Goal: Task Accomplishment & Management: Manage account settings

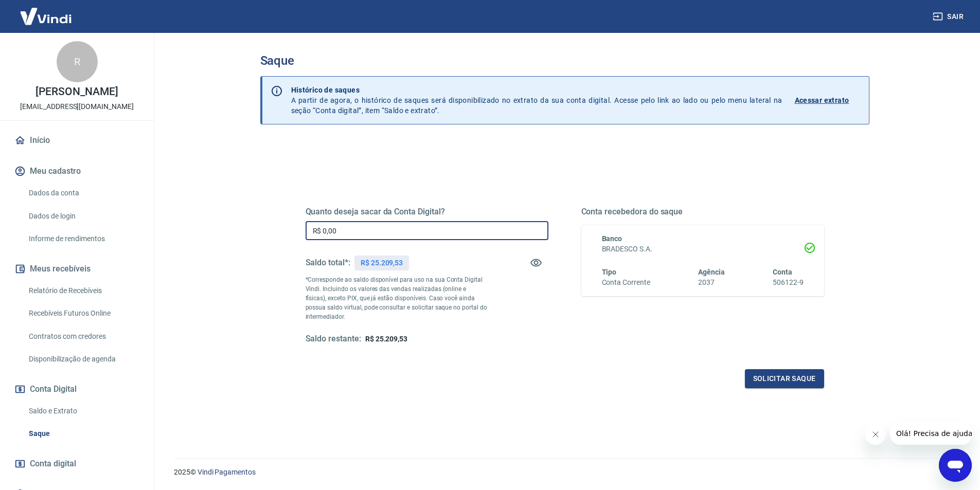
click at [377, 236] on input "R$ 0,00" at bounding box center [427, 230] width 243 height 19
type input "R$ 25.000,00"
click at [795, 381] on button "Solicitar saque" at bounding box center [784, 379] width 79 height 19
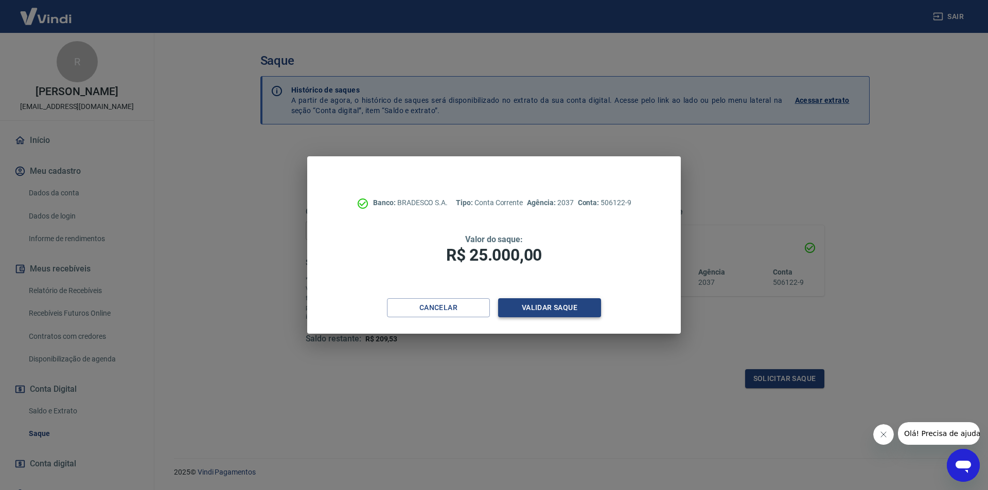
click at [551, 310] on button "Validar saque" at bounding box center [549, 307] width 103 height 19
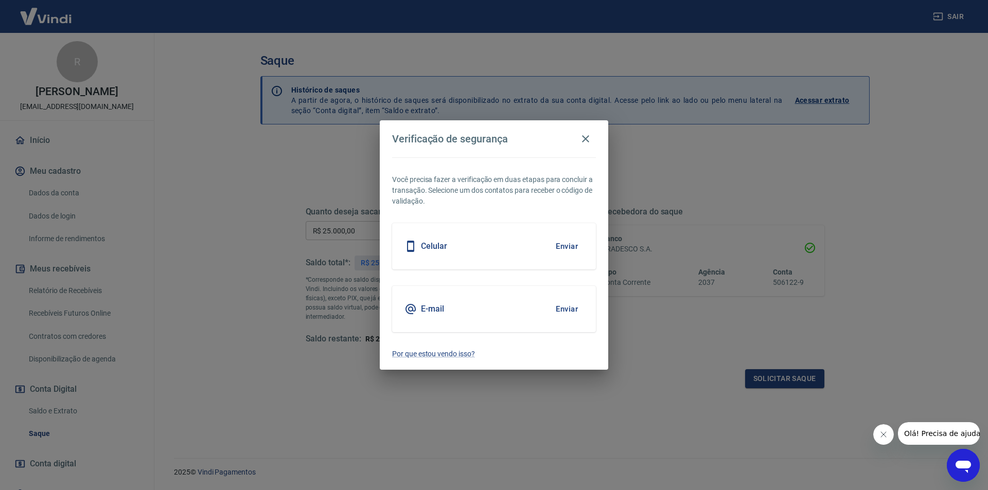
click at [566, 305] on button "Enviar" at bounding box center [566, 309] width 33 height 22
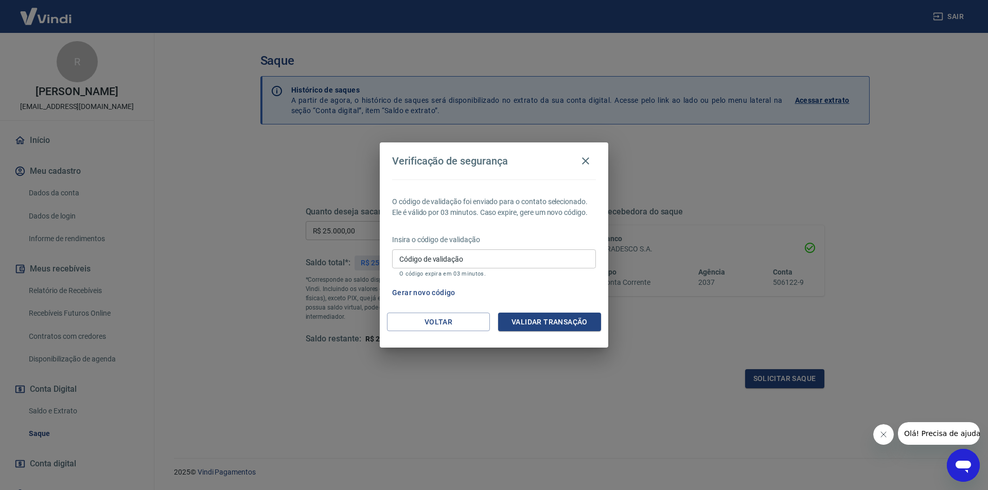
click at [479, 254] on input "Código de validação" at bounding box center [494, 259] width 204 height 19
type input "993826"
click at [535, 322] on button "Validar transação" at bounding box center [549, 322] width 103 height 19
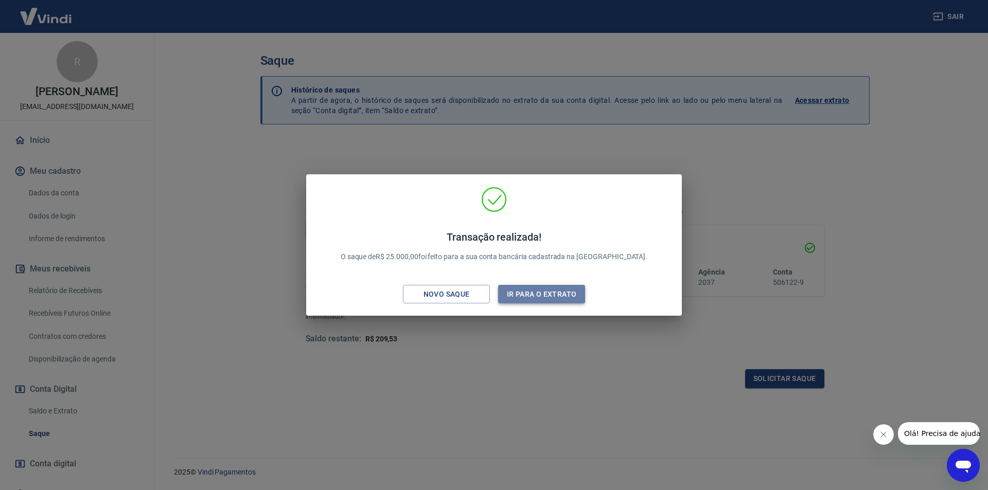
click at [532, 295] on button "Ir para o extrato" at bounding box center [541, 294] width 87 height 19
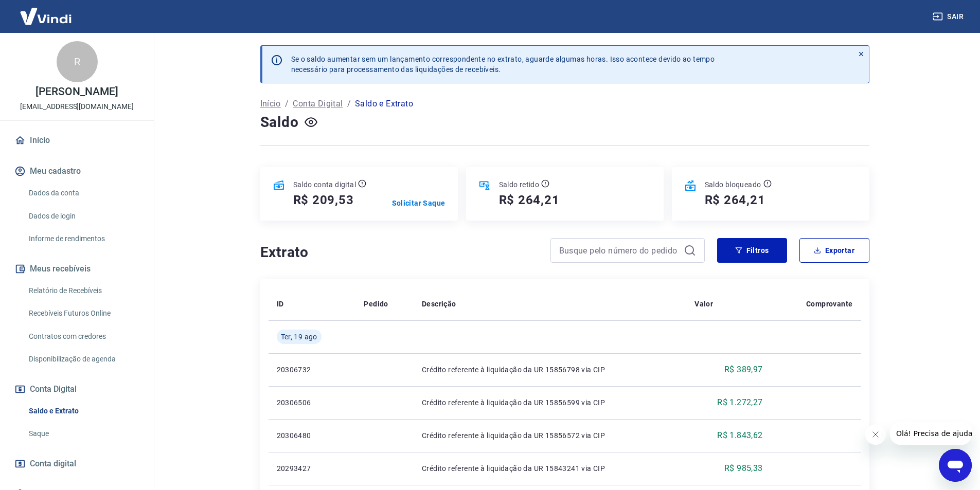
click at [955, 15] on button "Sair" at bounding box center [949, 16] width 37 height 19
